Goal: Task Accomplishment & Management: Manage account settings

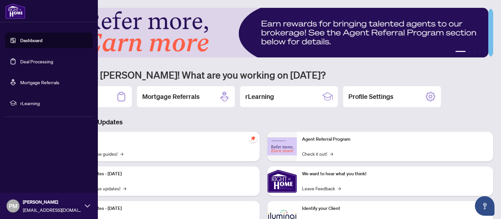
click at [30, 42] on link "Dashboard" at bounding box center [31, 41] width 22 height 6
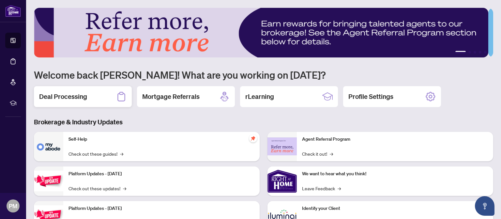
click at [62, 94] on h2 "Deal Processing" at bounding box center [63, 96] width 48 height 9
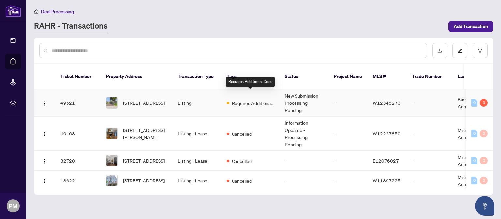
click at [256, 100] on span "Requires Additional Docs" at bounding box center [253, 103] width 42 height 7
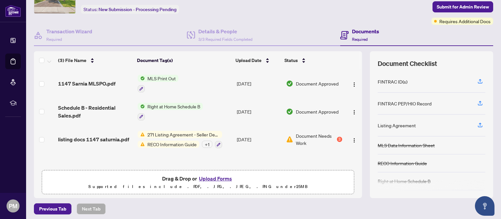
scroll to position [34, 0]
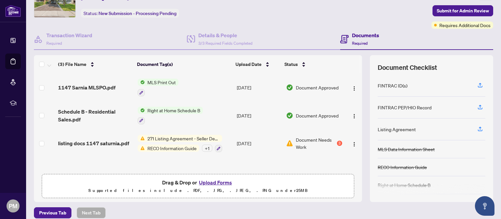
click at [317, 142] on span "Document Needs Work" at bounding box center [316, 143] width 40 height 14
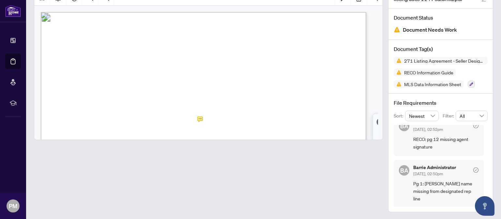
click at [182, 78] on span "BX" at bounding box center [178, 76] width 8 height 7
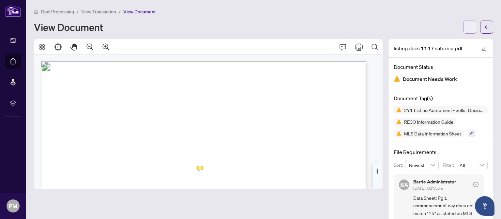
click at [468, 24] on span "button" at bounding box center [470, 27] width 5 height 10
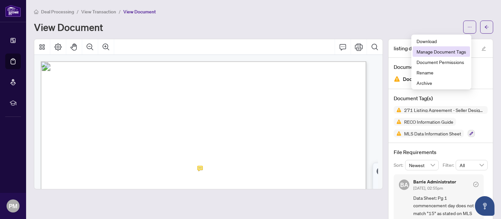
click at [450, 53] on span "Manage Document Tags" at bounding box center [442, 51] width 50 height 7
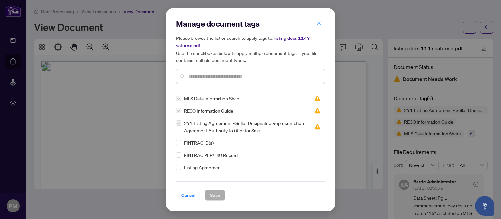
click at [320, 21] on span "button" at bounding box center [319, 23] width 5 height 10
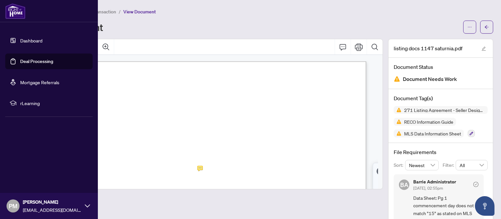
click at [23, 39] on link "Dashboard" at bounding box center [31, 41] width 22 height 6
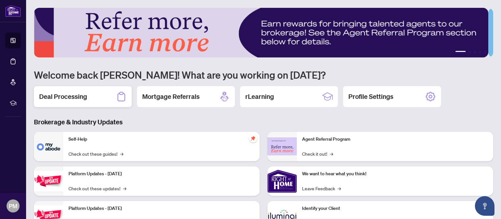
click at [85, 103] on div "Deal Processing" at bounding box center [83, 96] width 98 height 21
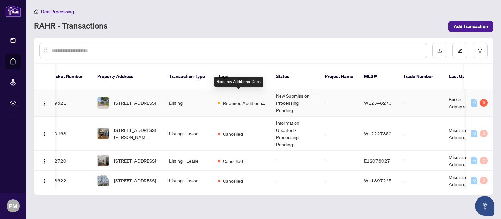
scroll to position [0, 8]
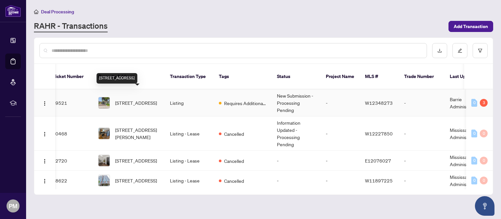
click at [133, 99] on span "[STREET_ADDRESS]" at bounding box center [136, 102] width 42 height 7
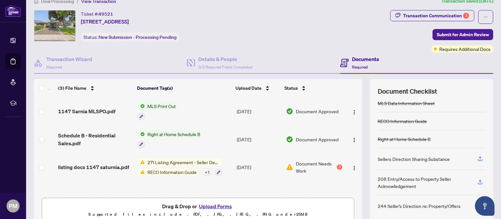
scroll to position [9, 0]
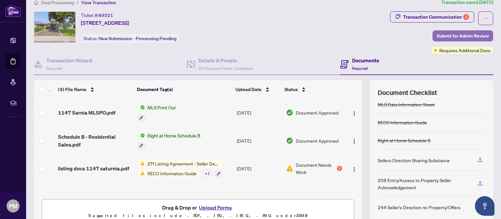
click at [453, 33] on span "Submit for Admin Review" at bounding box center [463, 36] width 52 height 10
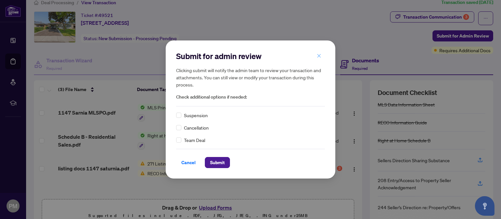
click at [317, 54] on icon "close" at bounding box center [319, 56] width 5 height 5
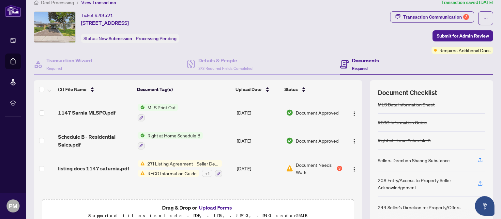
scroll to position [63, 0]
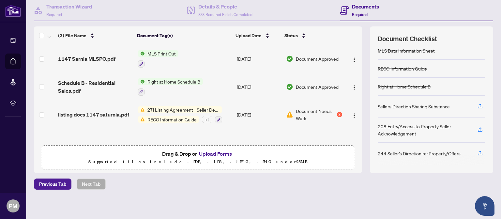
click at [217, 152] on button "Upload Forms" at bounding box center [215, 153] width 37 height 8
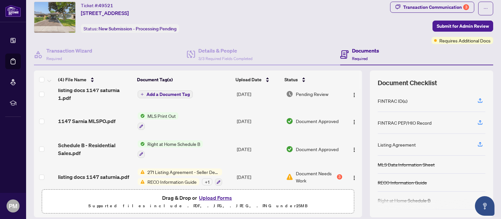
scroll to position [0, 0]
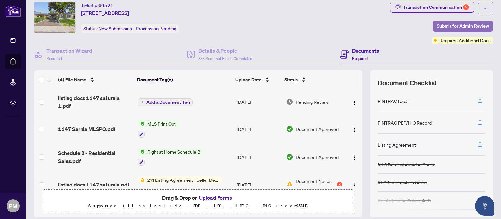
click at [449, 22] on span "Submit for Admin Review" at bounding box center [463, 26] width 52 height 10
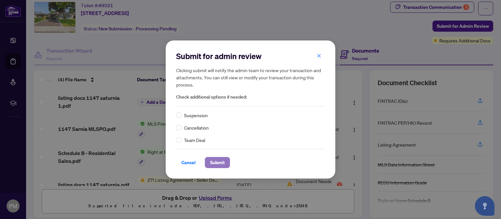
click at [215, 164] on span "Submit" at bounding box center [217, 162] width 15 height 10
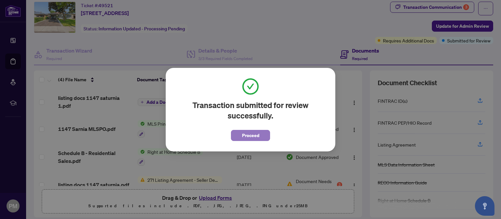
click at [253, 137] on span "Proceed" at bounding box center [250, 135] width 17 height 10
